Goal: Information Seeking & Learning: Learn about a topic

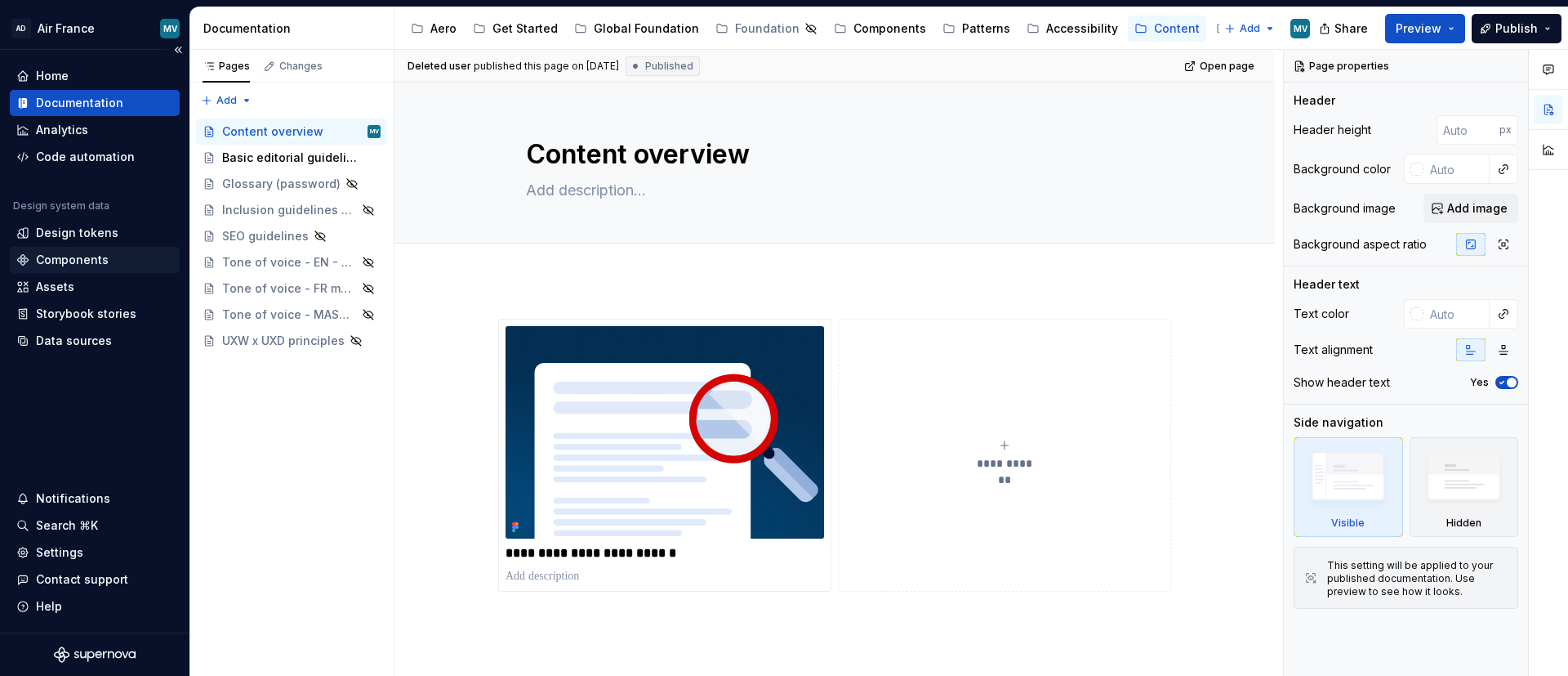
type textarea "*"
click at [97, 256] on div "Components" at bounding box center [72, 260] width 72 height 17
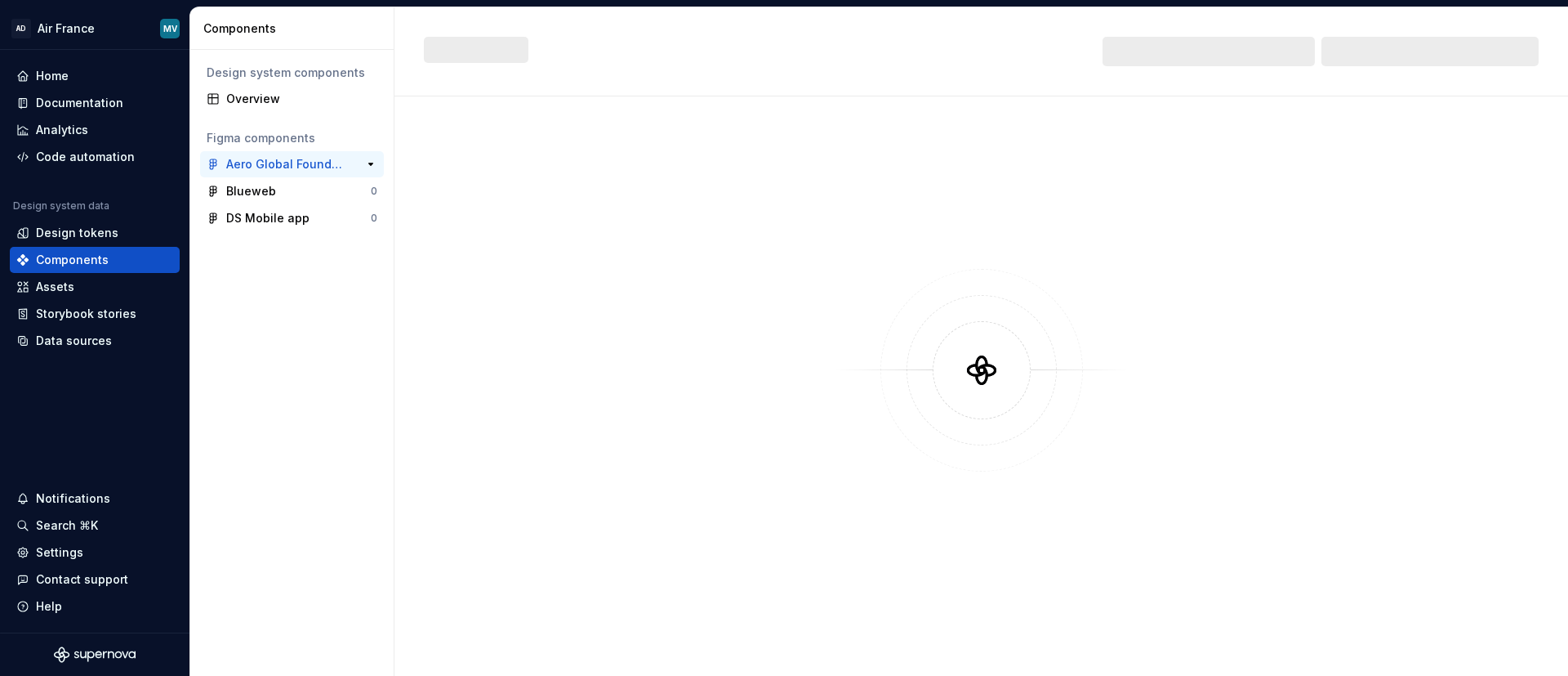
click at [248, 159] on div "Aero Global Foundation" at bounding box center [286, 164] width 121 height 17
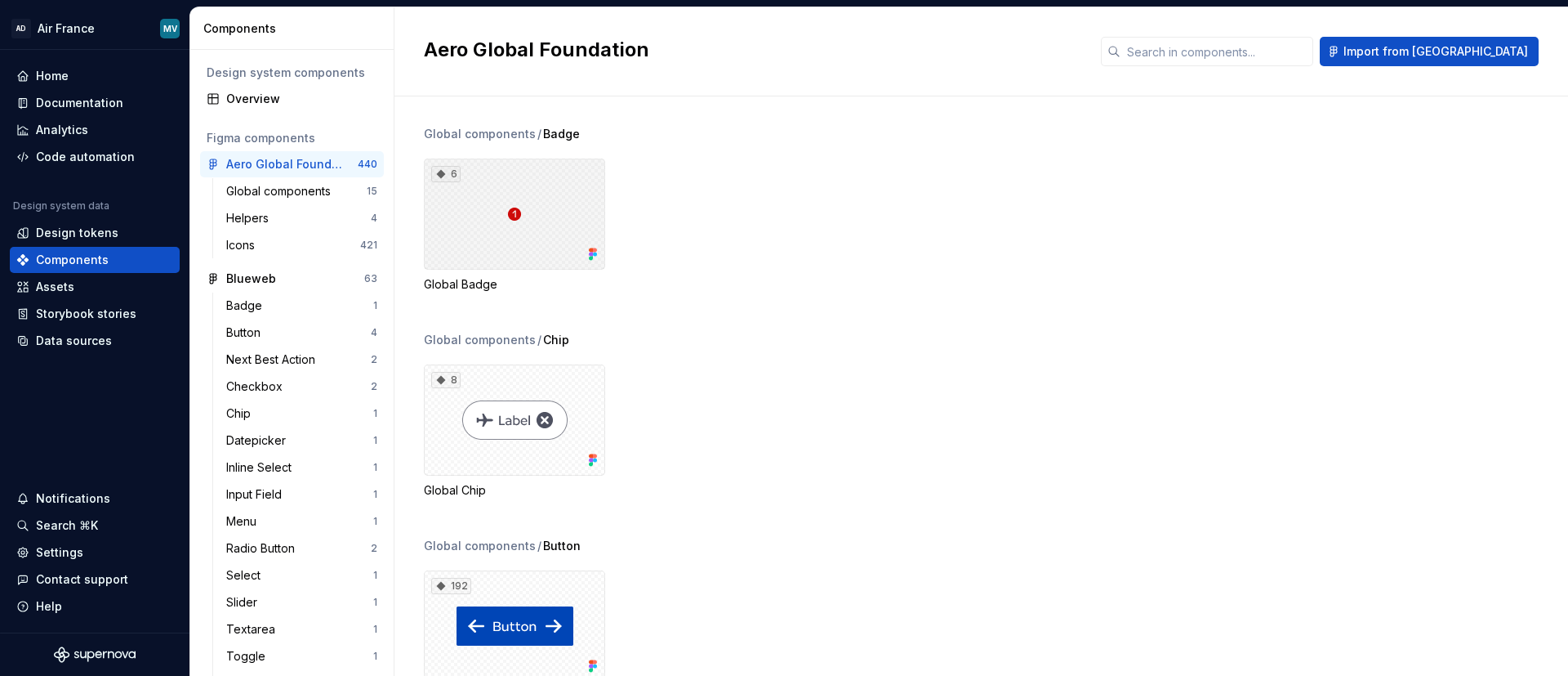
click at [470, 244] on div "6" at bounding box center [514, 214] width 182 height 111
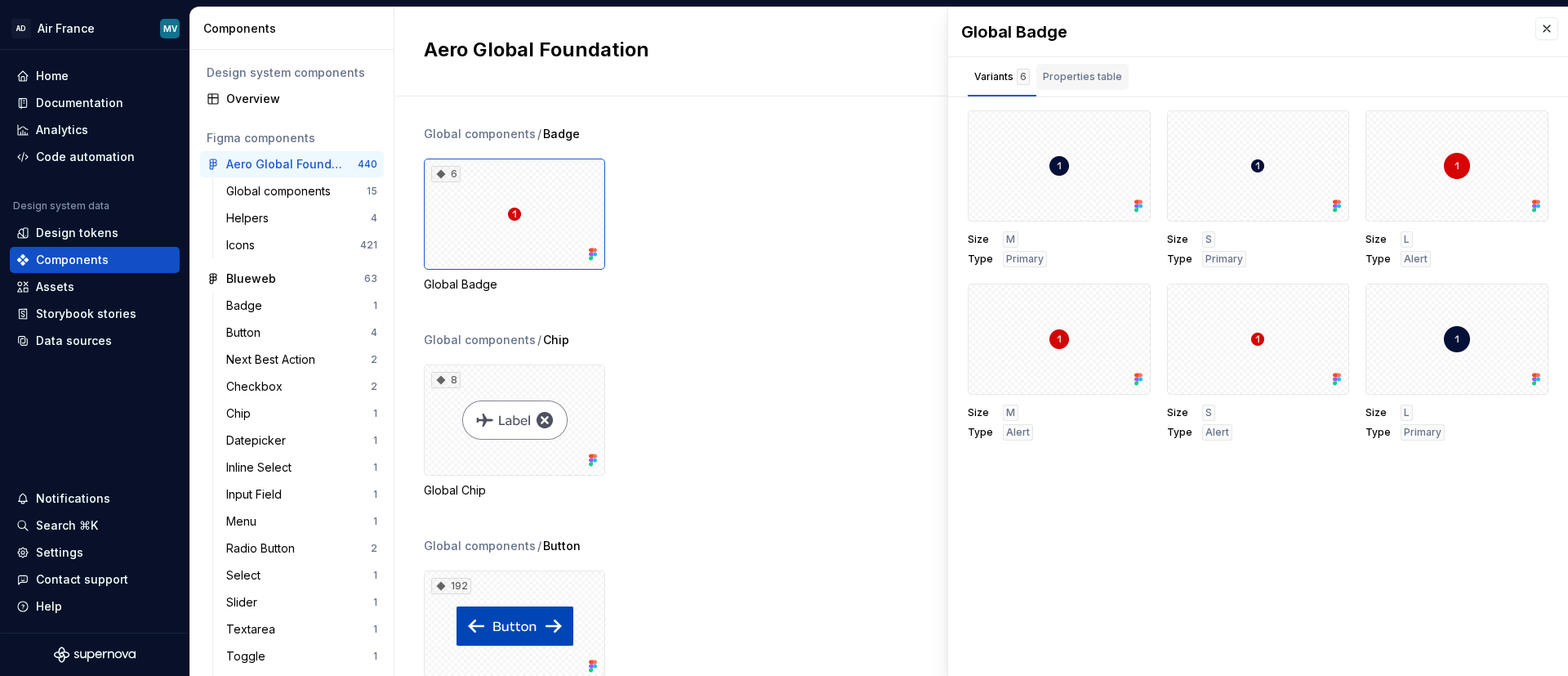
click at [1085, 75] on div "Properties table" at bounding box center [1081, 77] width 79 height 17
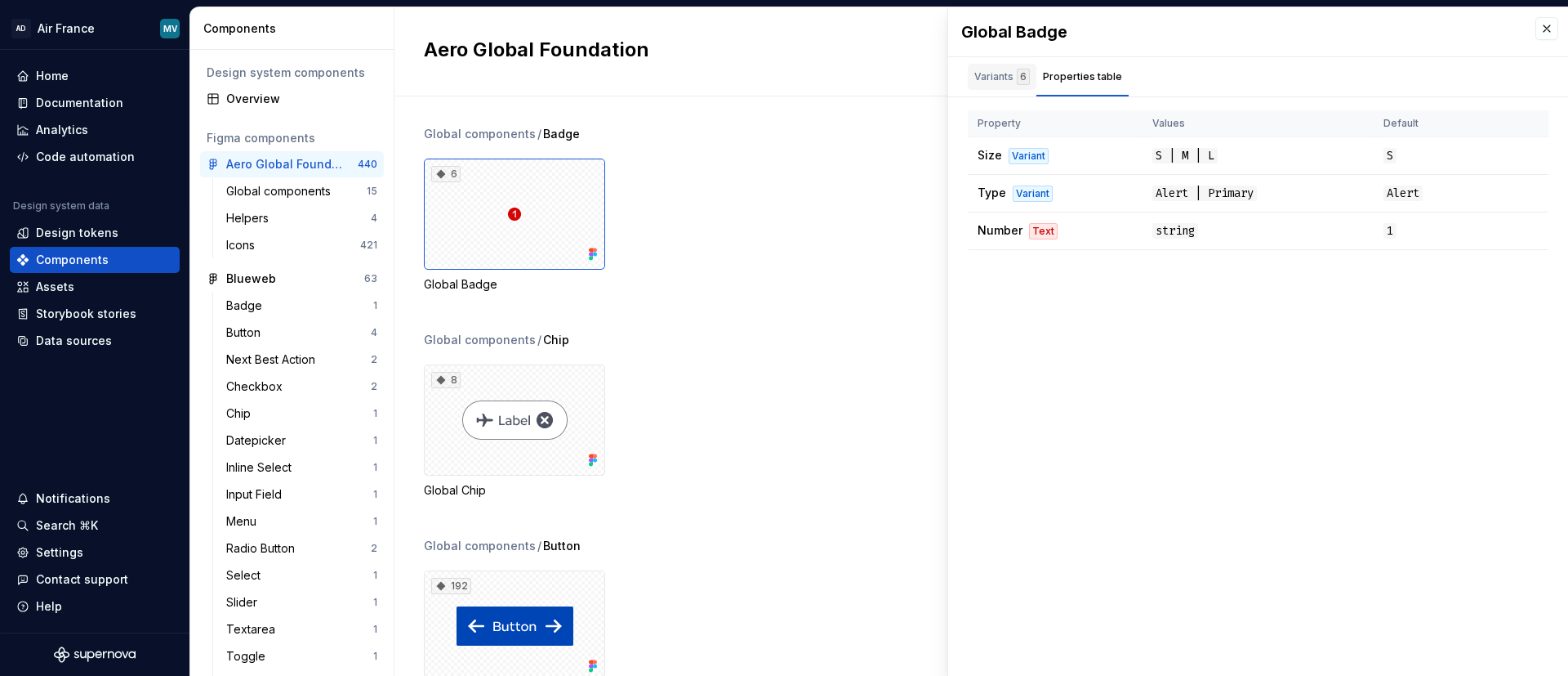
click at [975, 79] on div "Variants 6" at bounding box center [1002, 77] width 56 height 17
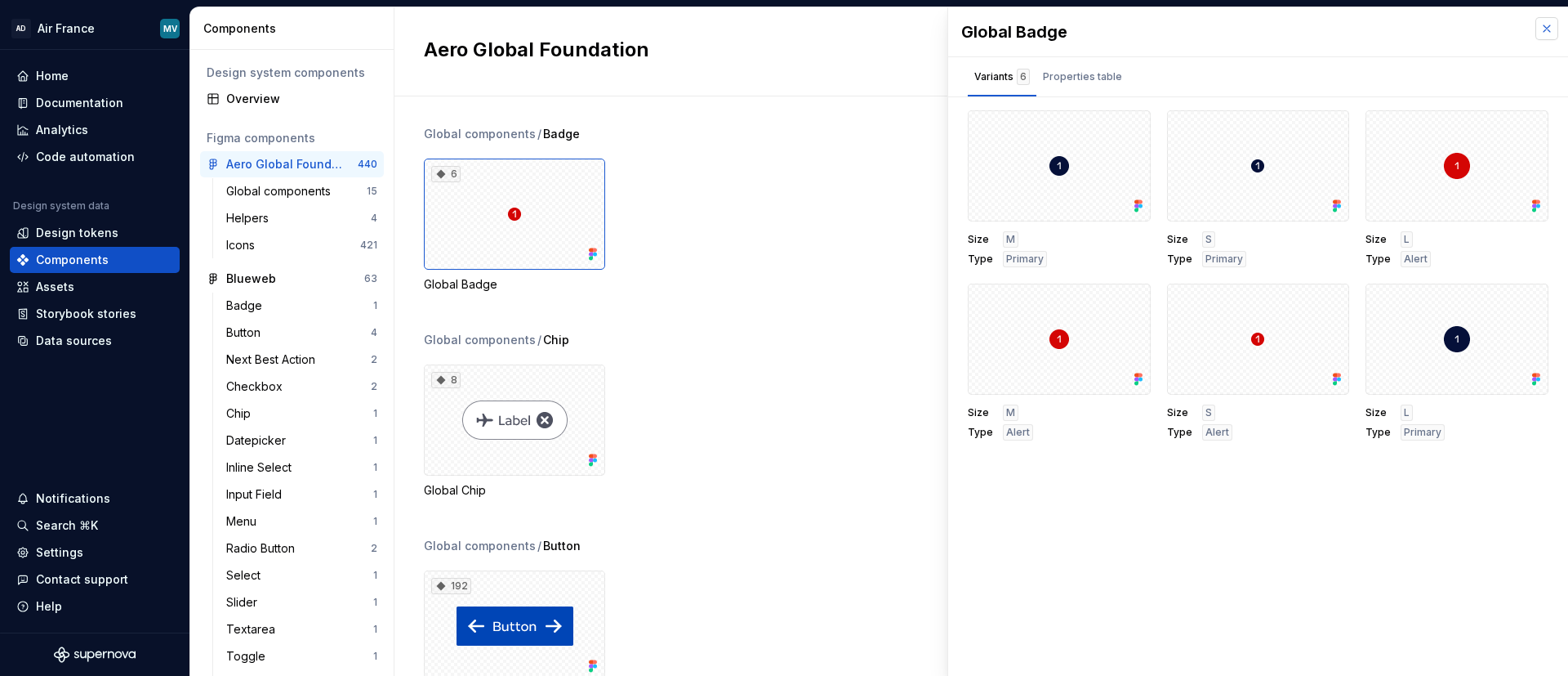
click at [1542, 29] on button "button" at bounding box center [1547, 29] width 23 height 23
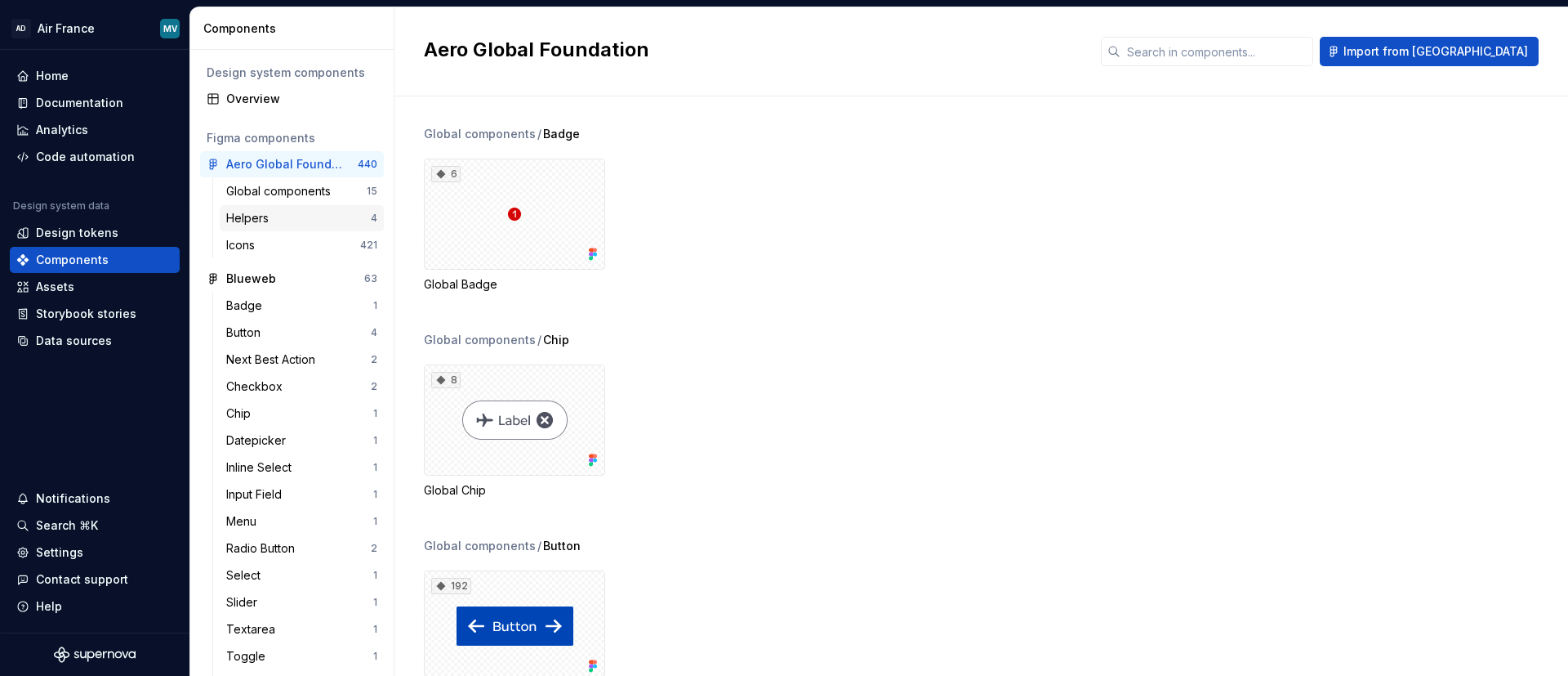
click at [255, 205] on div "Helpers 4" at bounding box center [301, 218] width 164 height 26
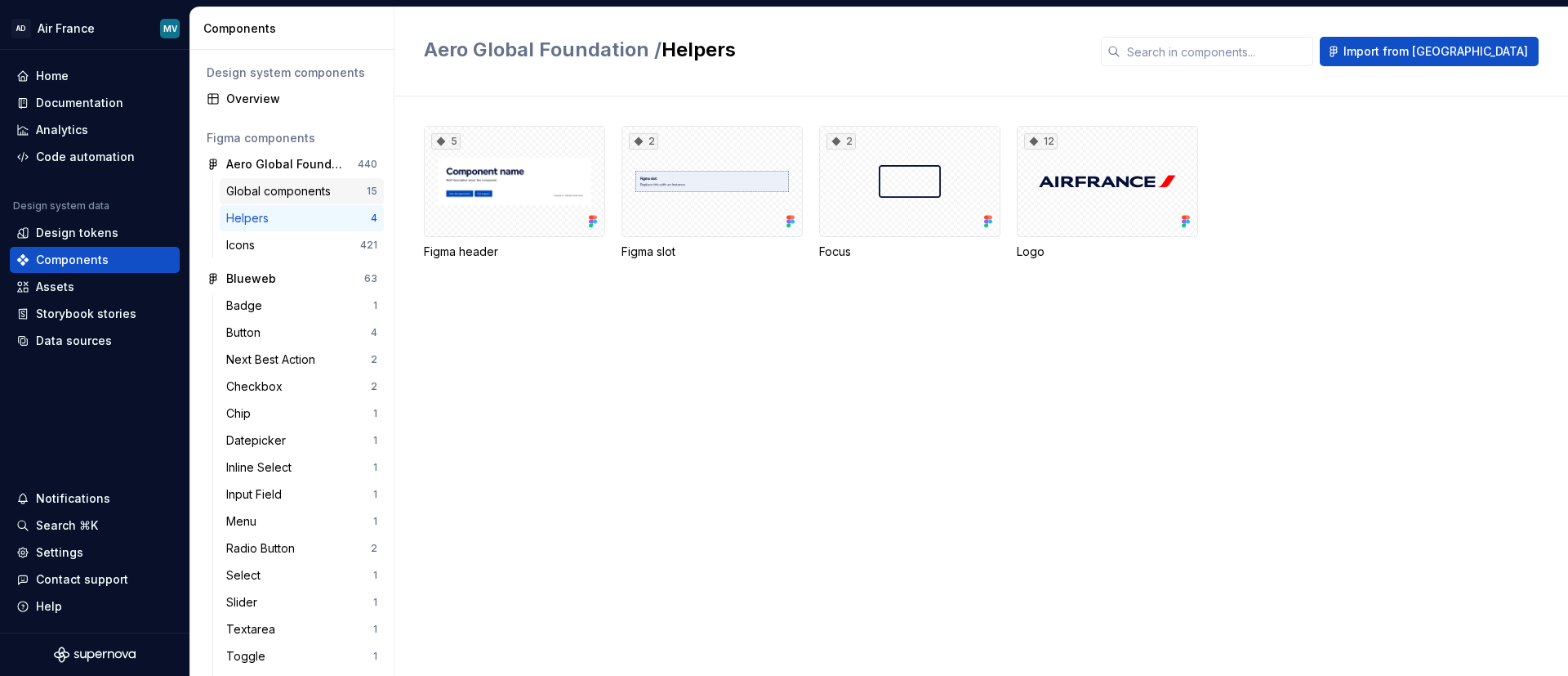
click at [255, 194] on div "Global components" at bounding box center [282, 191] width 111 height 17
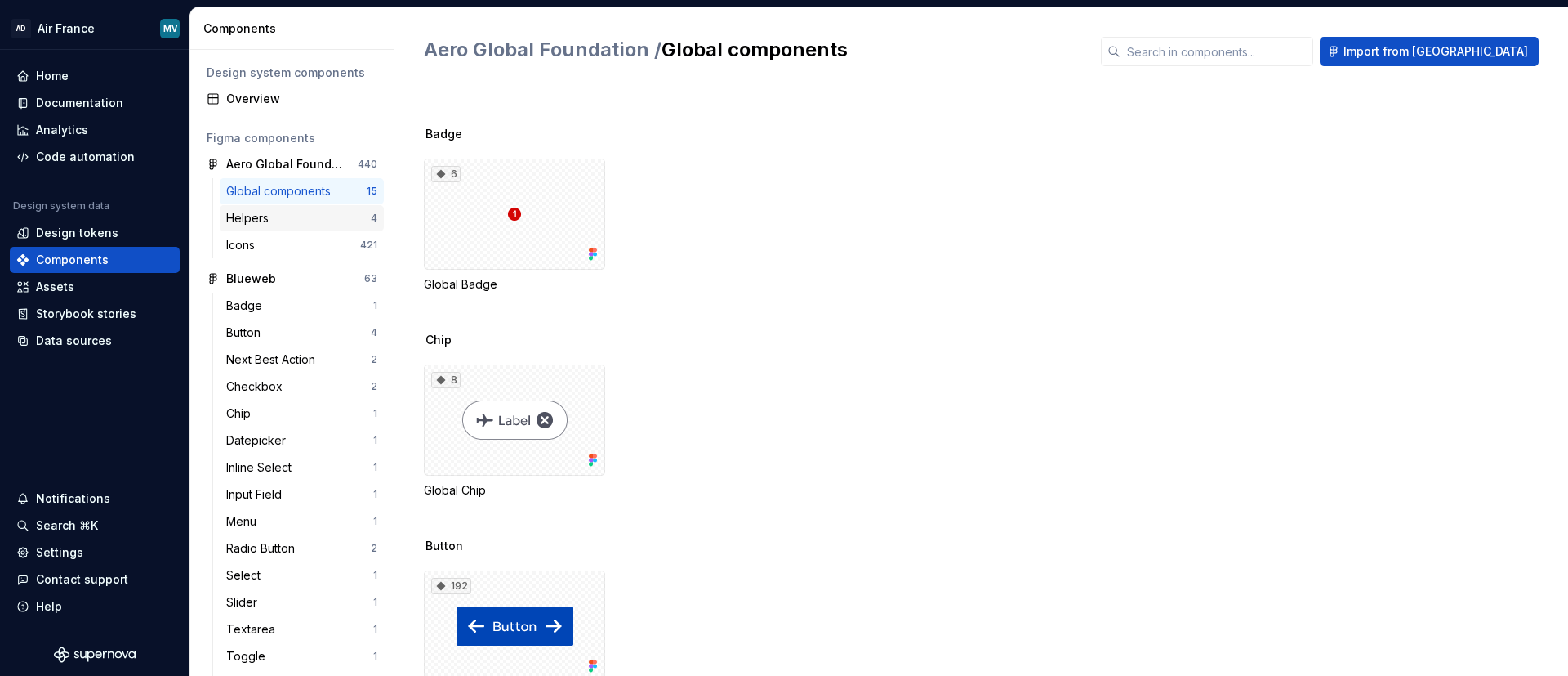
click at [234, 217] on div "Helpers" at bounding box center [250, 218] width 49 height 17
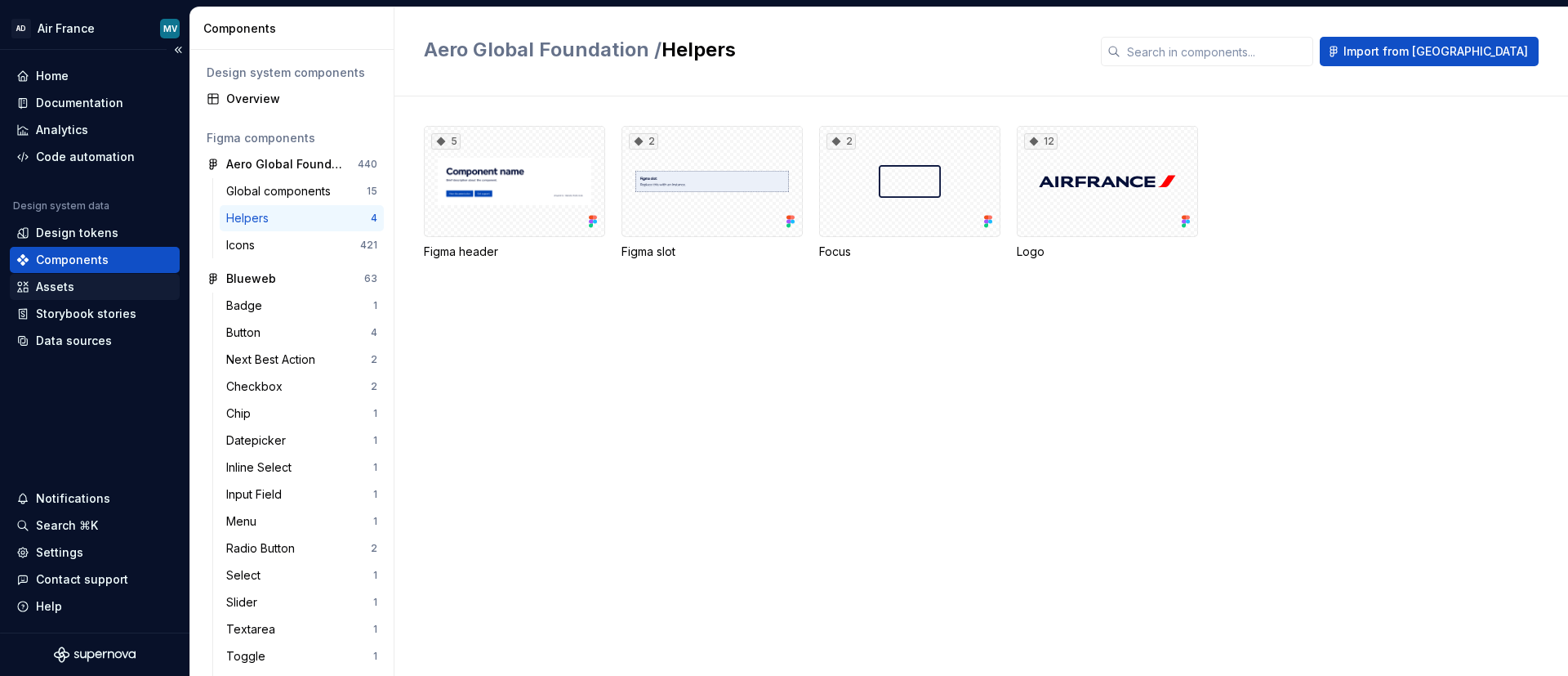
click at [82, 282] on div "Assets" at bounding box center [95, 287] width 157 height 17
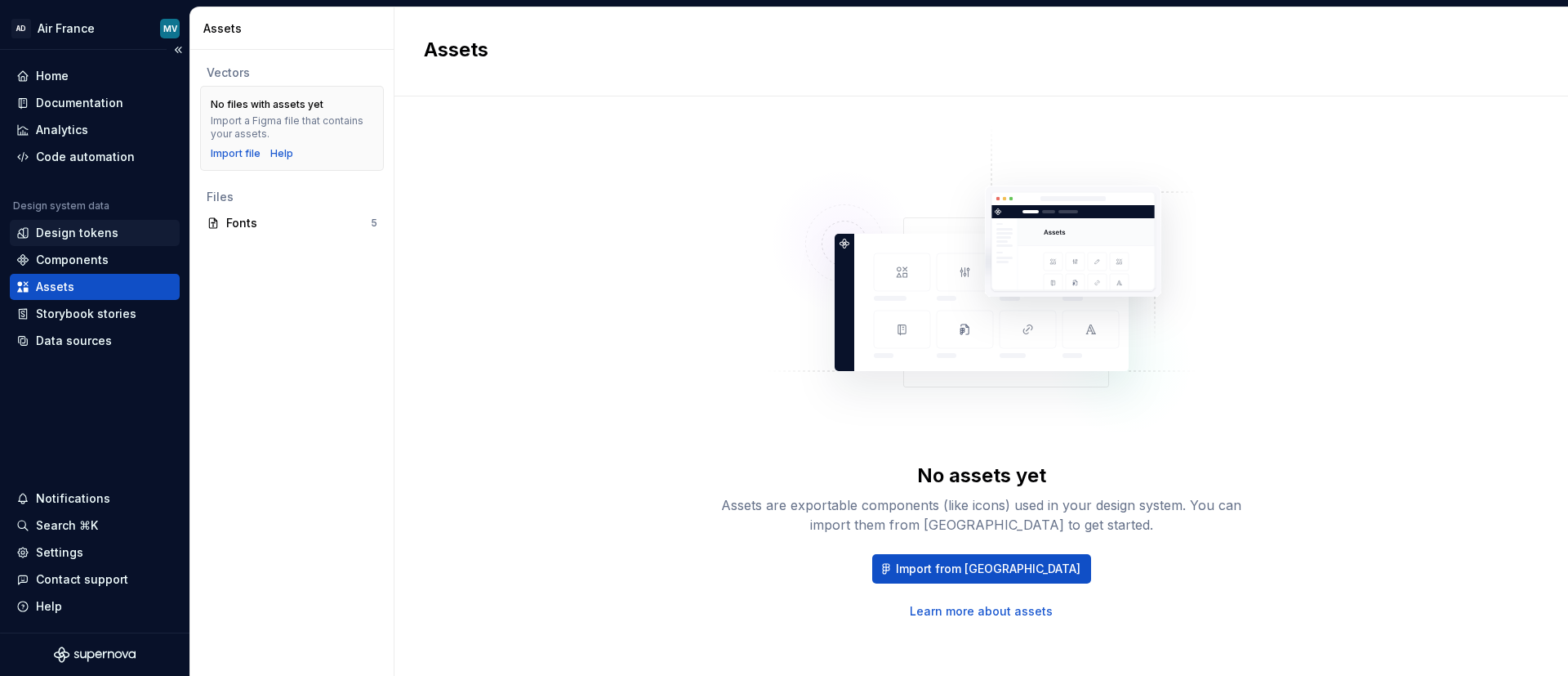
click at [109, 228] on div "Design tokens" at bounding box center [77, 233] width 82 height 17
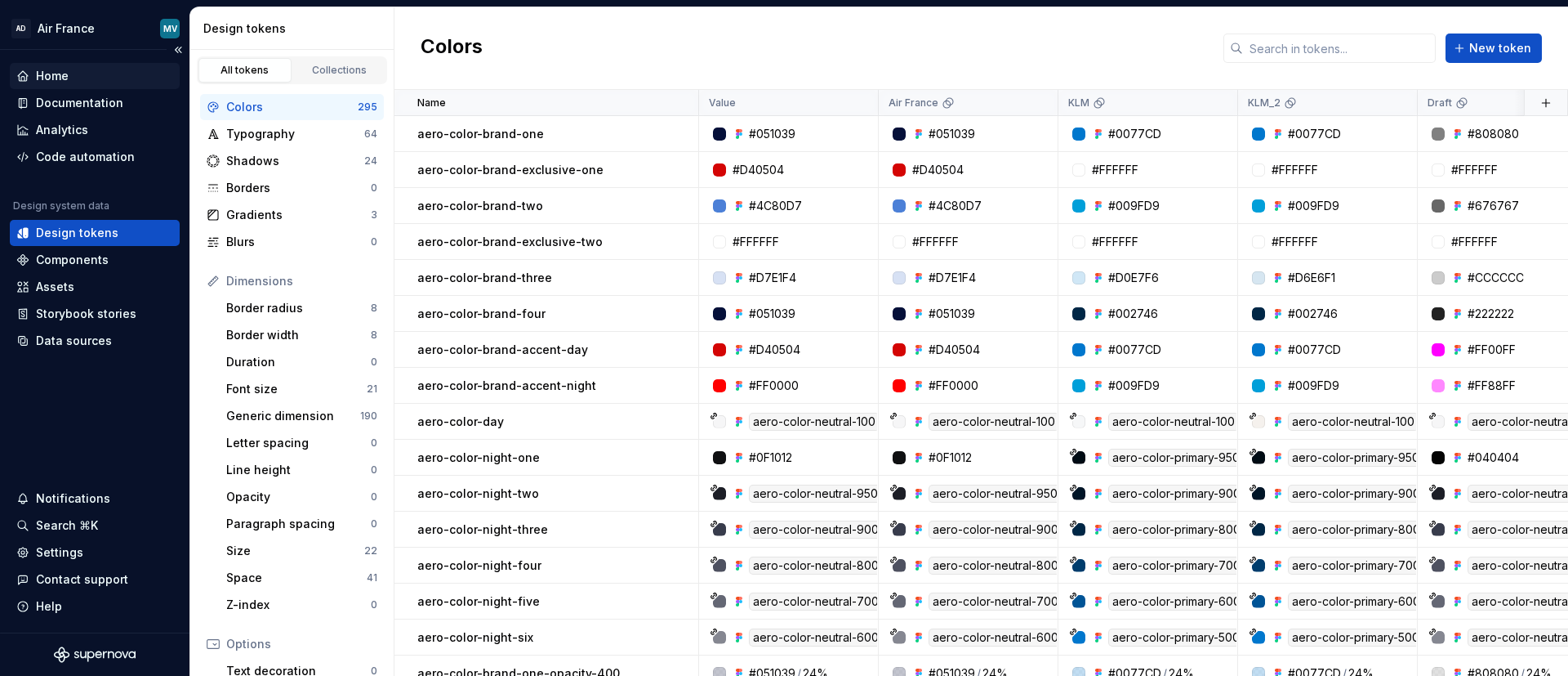
click at [59, 75] on div "Home" at bounding box center [52, 76] width 32 height 17
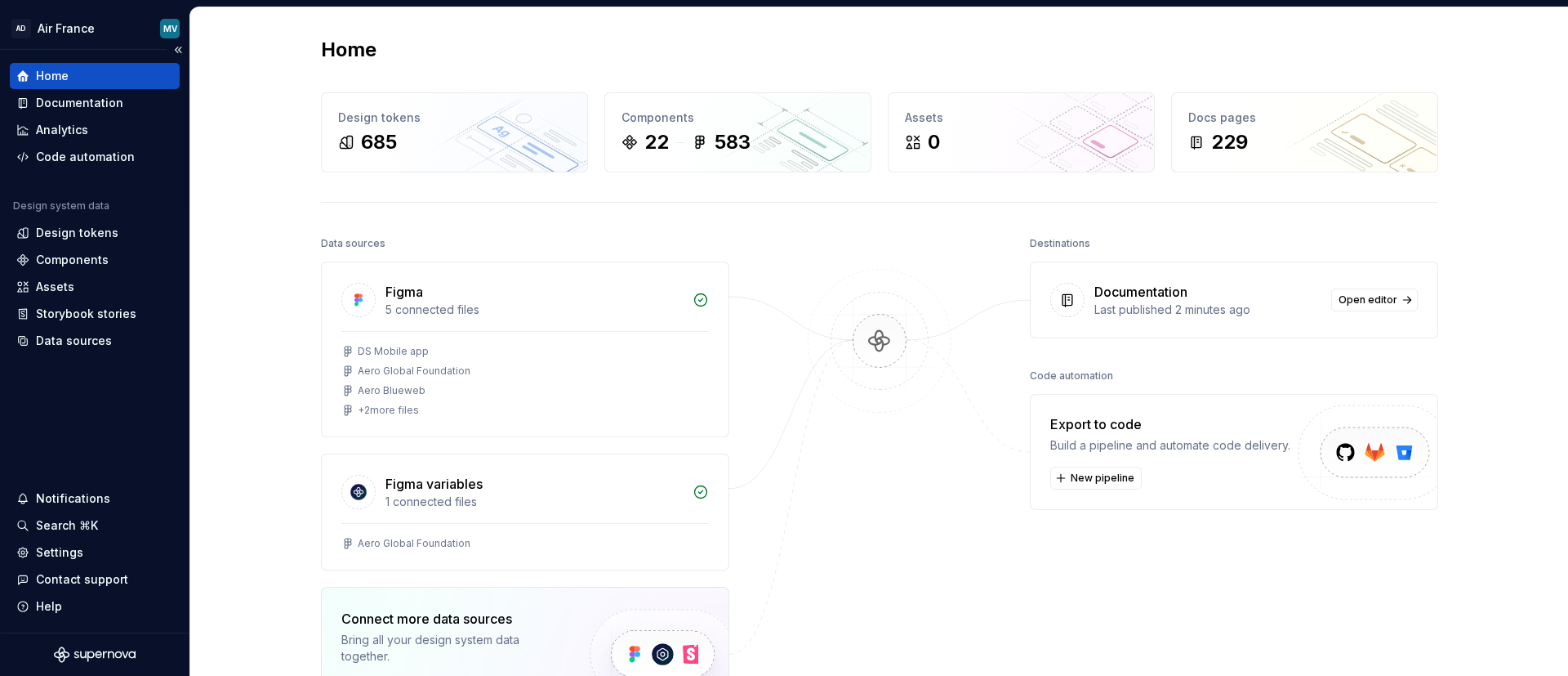
click at [56, 88] on div "Home" at bounding box center [95, 76] width 170 height 26
click at [56, 92] on div "Documentation" at bounding box center [95, 103] width 170 height 26
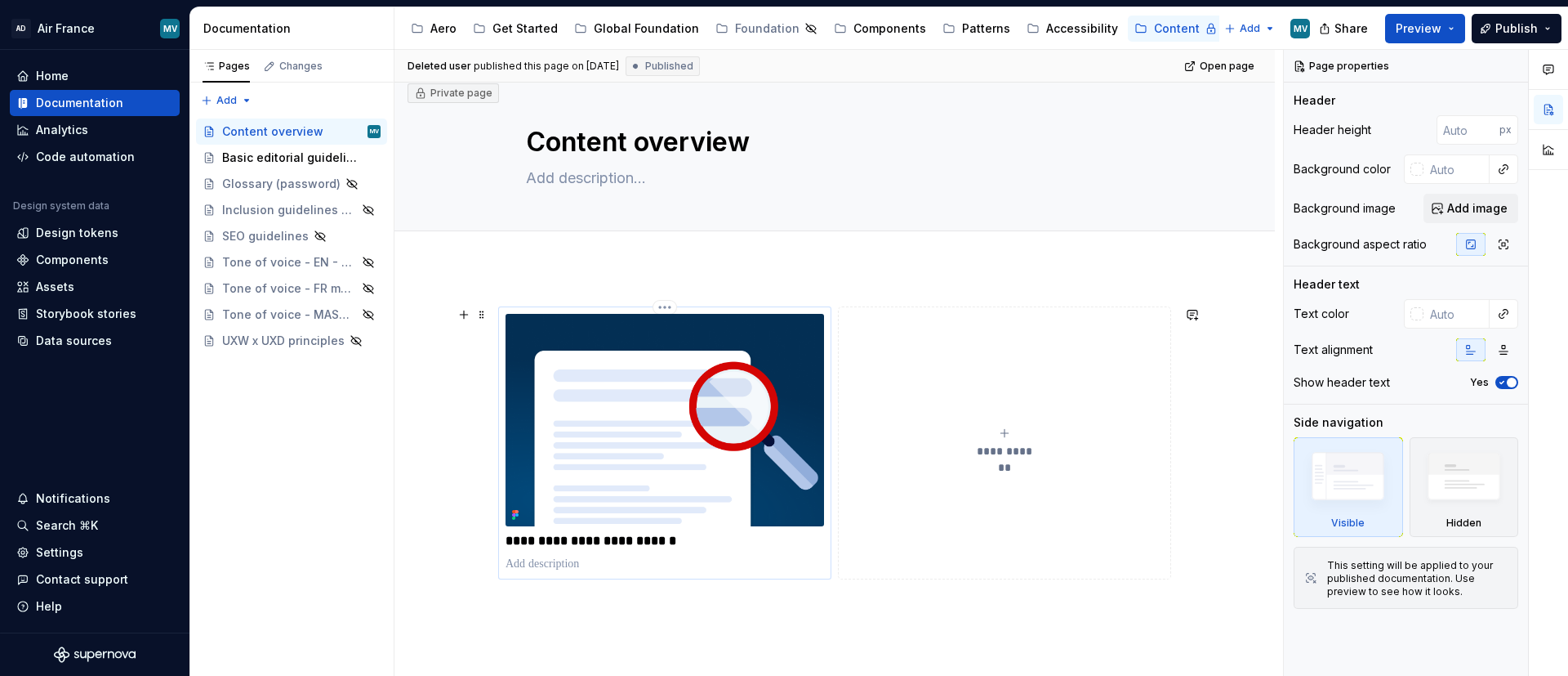
scroll to position [14, 0]
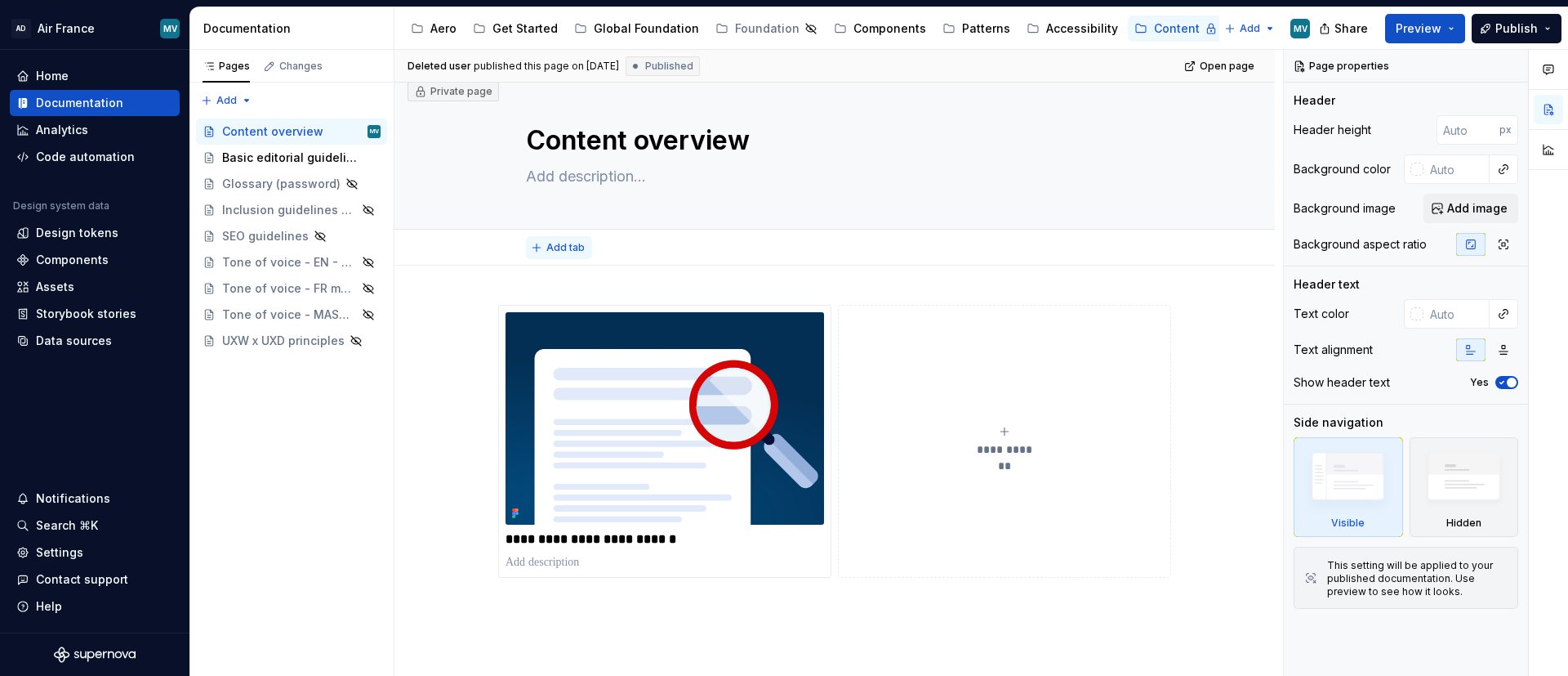
click at [581, 245] on button "Add tab" at bounding box center [559, 248] width 66 height 23
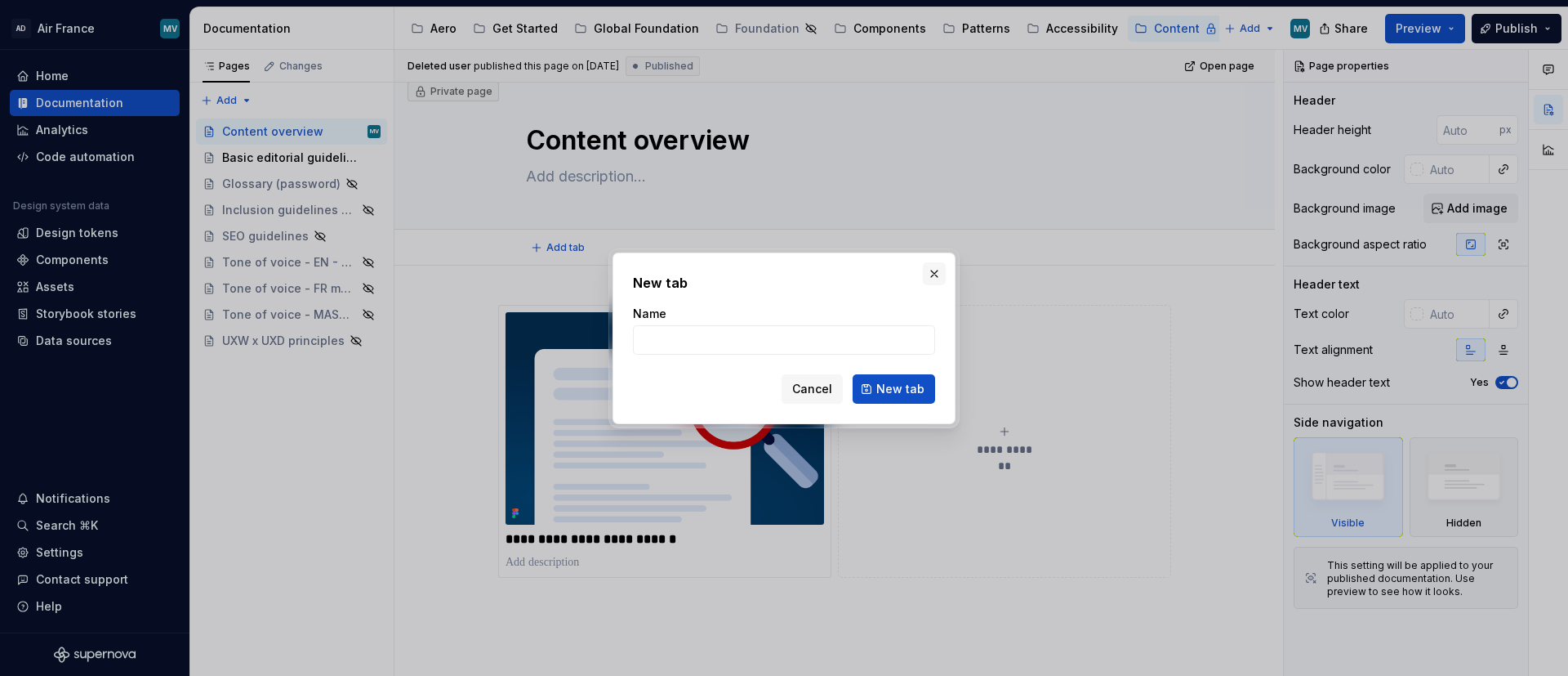
click at [939, 267] on button "button" at bounding box center [934, 274] width 23 height 23
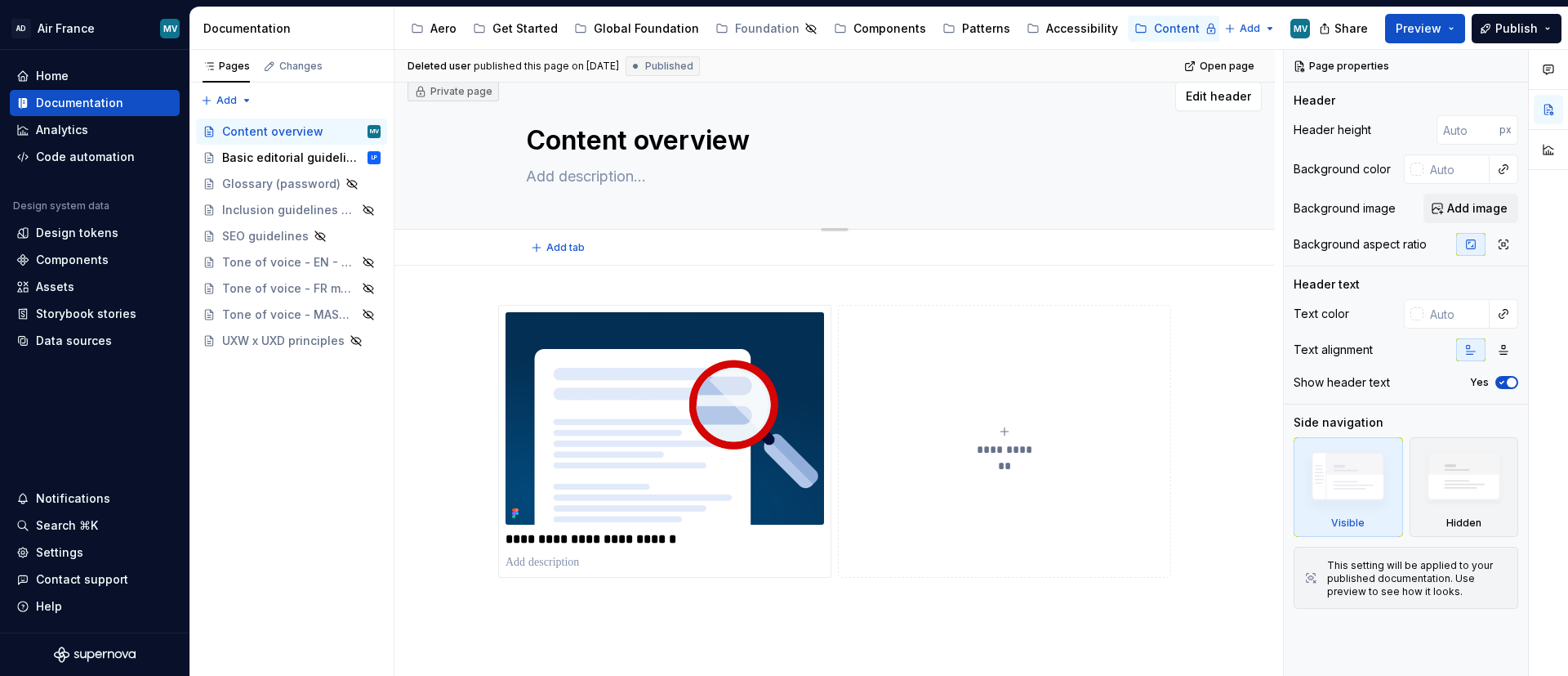
click at [1038, 197] on div "Content overview" at bounding box center [835, 148] width 617 height 160
type textarea "*"
